Goal: Information Seeking & Learning: Learn about a topic

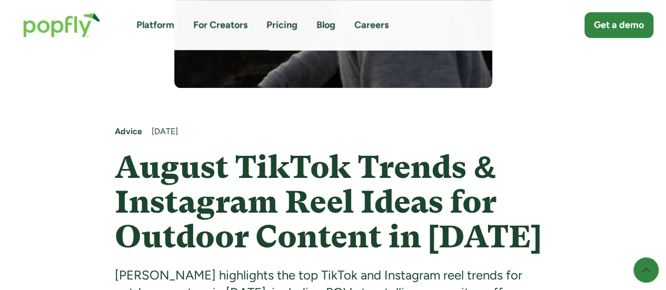
scroll to position [474, 0]
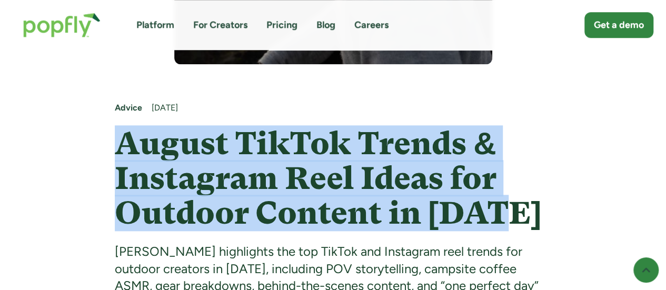
drag, startPoint x: 497, startPoint y: 210, endPoint x: 119, endPoint y: 146, distance: 383.8
click at [119, 146] on h1 "August TikTok Trends & Instagram Reel Ideas for Outdoor Content in [DATE]" at bounding box center [333, 178] width 436 height 104
copy h1 "August TikTok Trends & Instagram Reel Ideas for Outdoor Content in [DATE]"
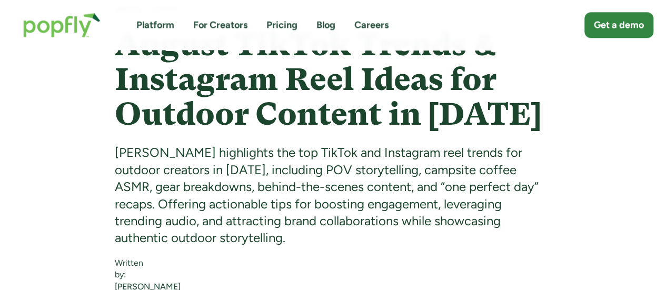
click at [287, 181] on div "[PERSON_NAME] highlights the top TikTok and Instagram reel trends for outdoor c…" at bounding box center [333, 195] width 436 height 102
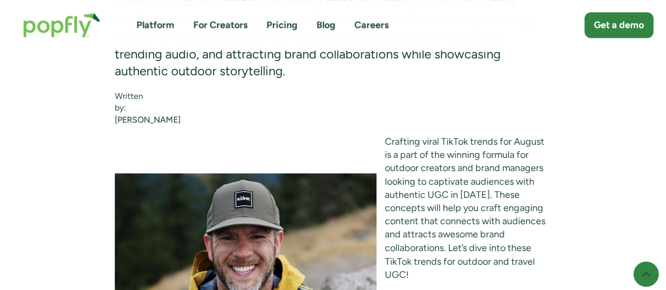
scroll to position [836, 0]
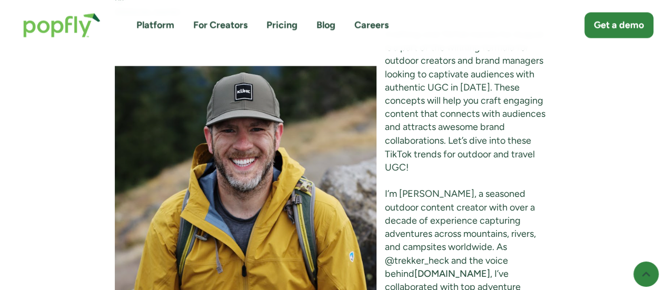
scroll to position [941, 0]
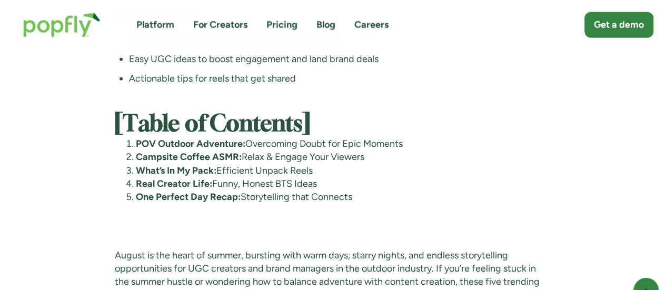
scroll to position [1263, 0]
